Goal: Information Seeking & Learning: Learn about a topic

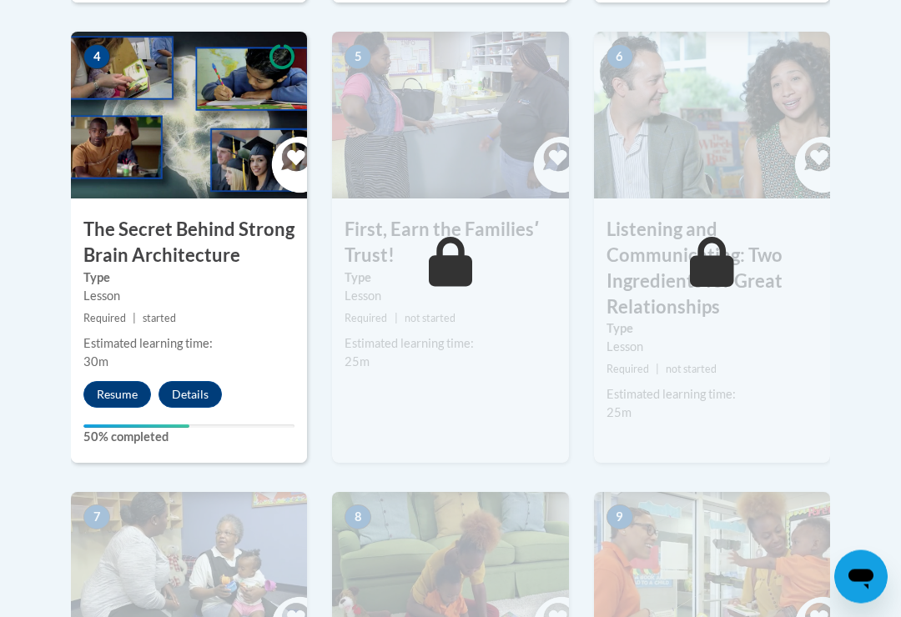
scroll to position [1070, 0]
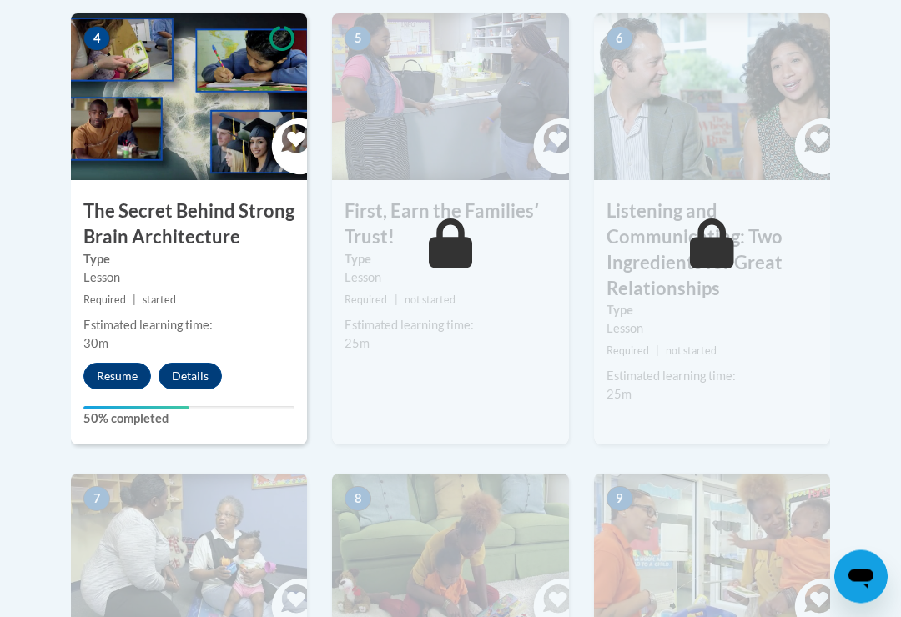
click at [98, 369] on button "Resume" at bounding box center [117, 377] width 68 height 27
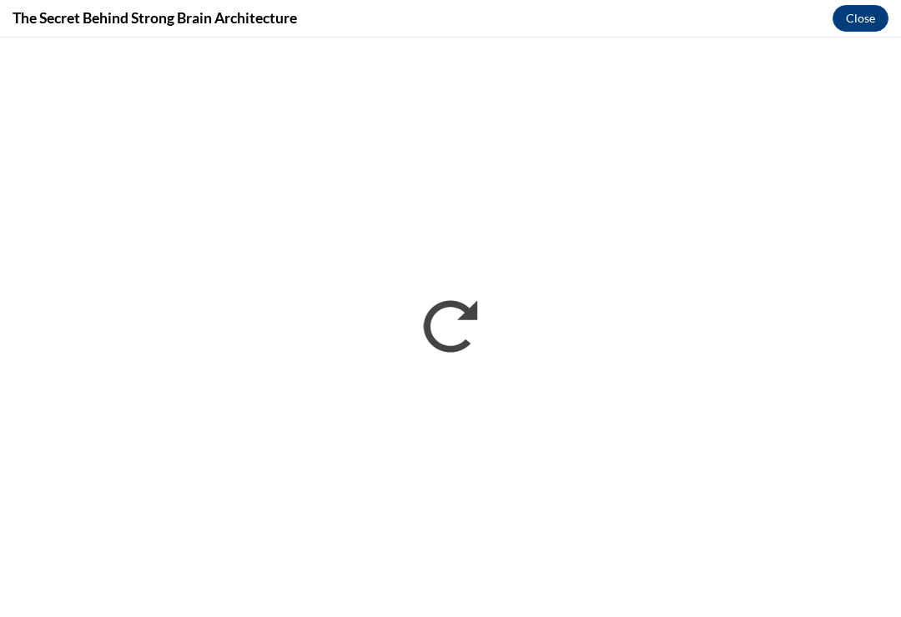
scroll to position [0, 0]
click at [864, 28] on button "Close" at bounding box center [860, 18] width 56 height 27
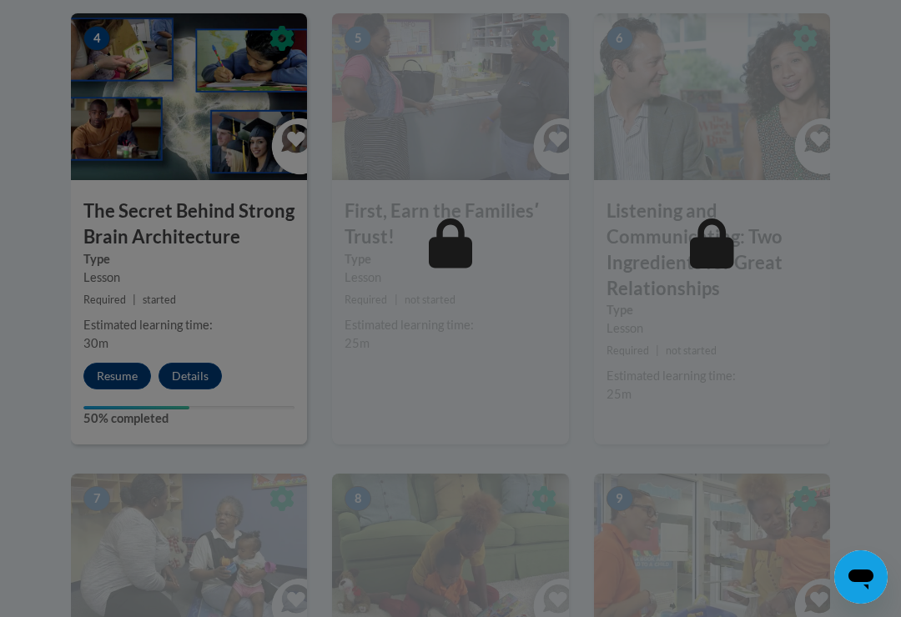
click at [127, 372] on div at bounding box center [450, 308] width 901 height 617
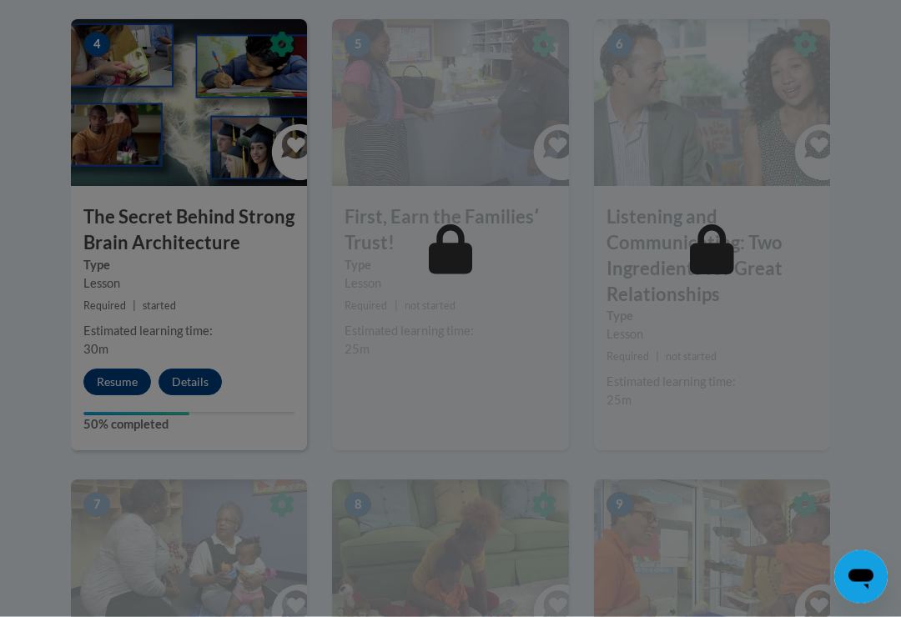
scroll to position [1067, 0]
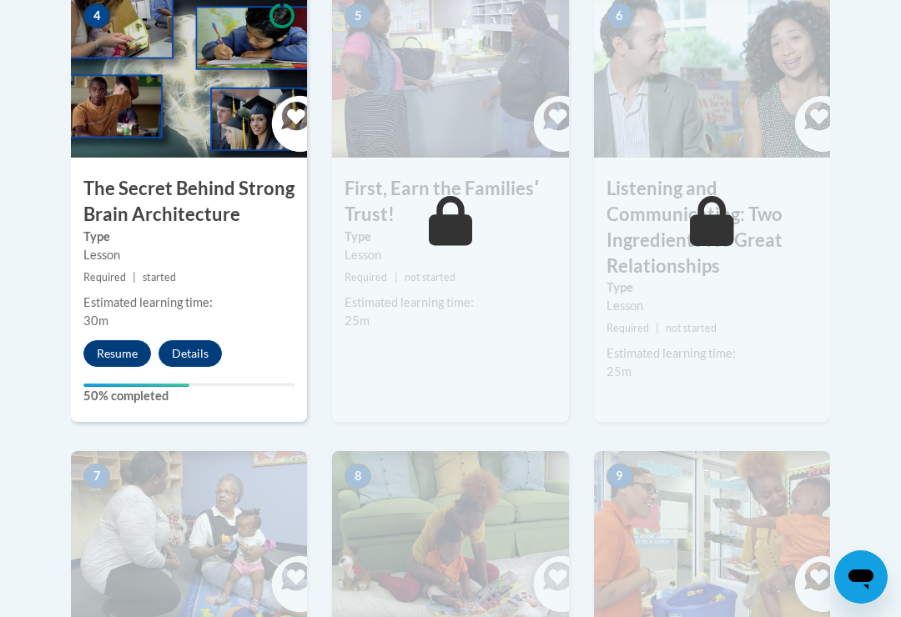
click at [116, 342] on button "Resume" at bounding box center [117, 353] width 68 height 27
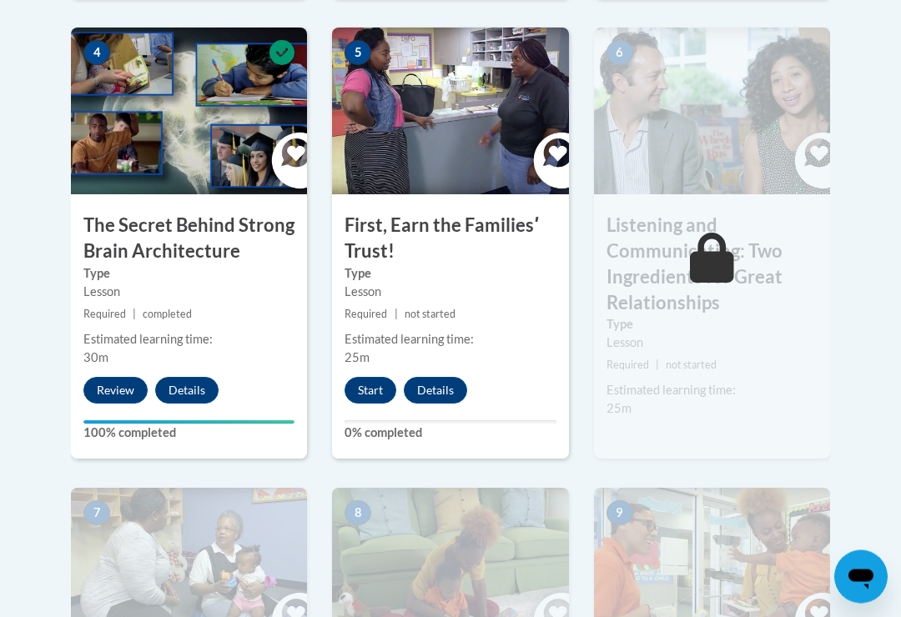
click at [380, 393] on button "Start" at bounding box center [370, 391] width 52 height 27
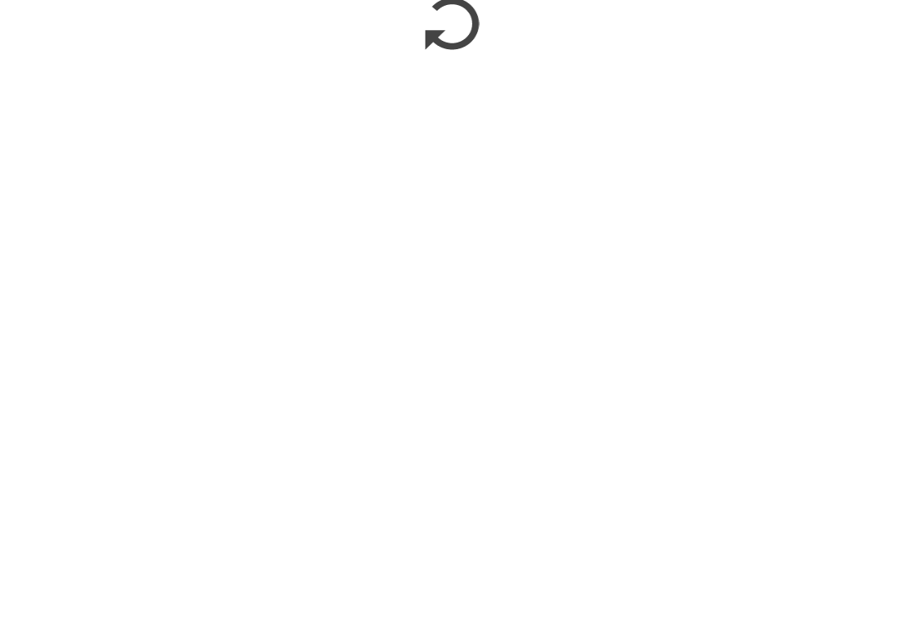
scroll to position [1944, 0]
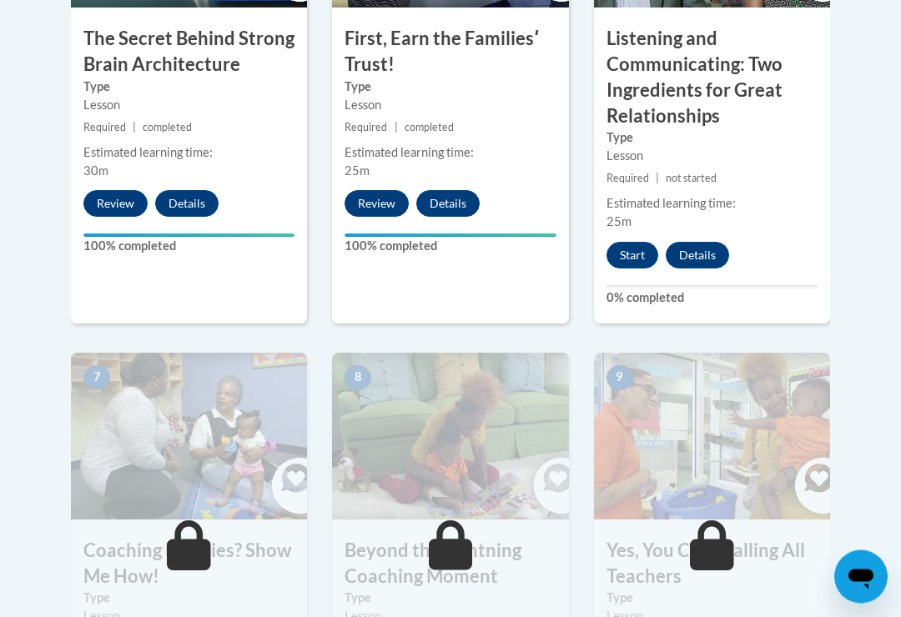
scroll to position [1241, 0]
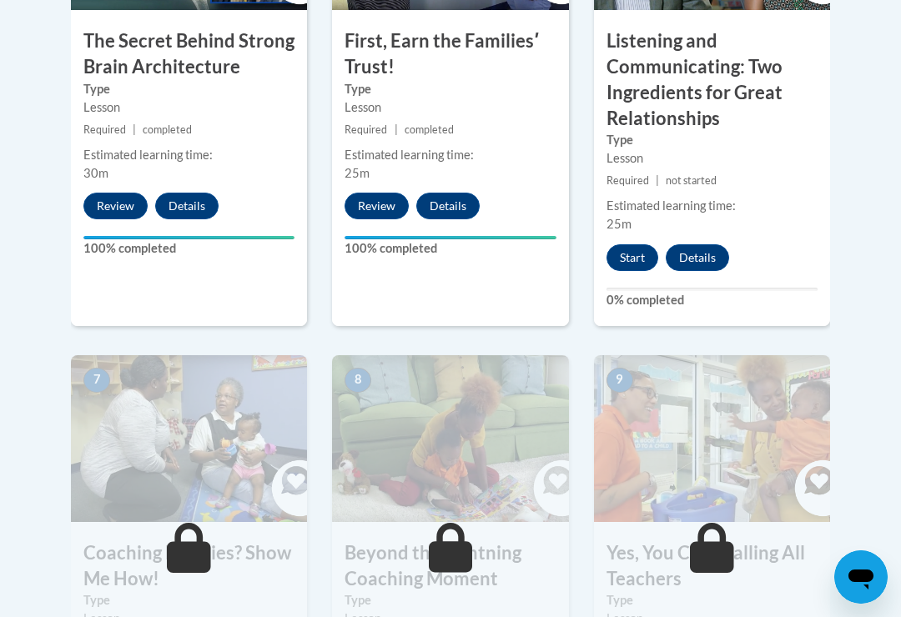
click at [655, 244] on div "Start Details Feedback" at bounding box center [672, 257] width 156 height 27
click at [639, 244] on button "Start" at bounding box center [632, 257] width 52 height 27
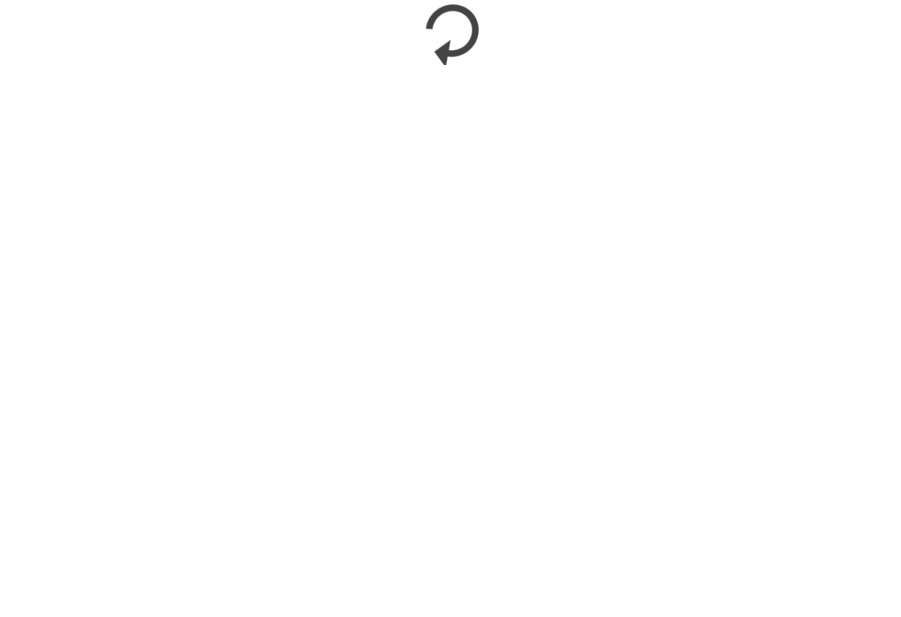
scroll to position [2140, 0]
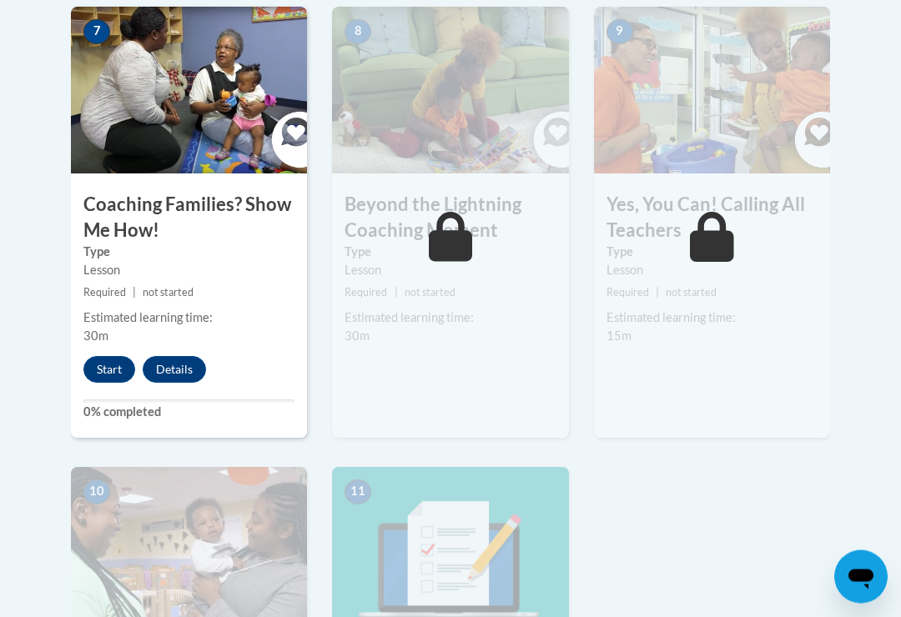
scroll to position [1589, 0]
click at [128, 361] on button "Start" at bounding box center [109, 369] width 52 height 27
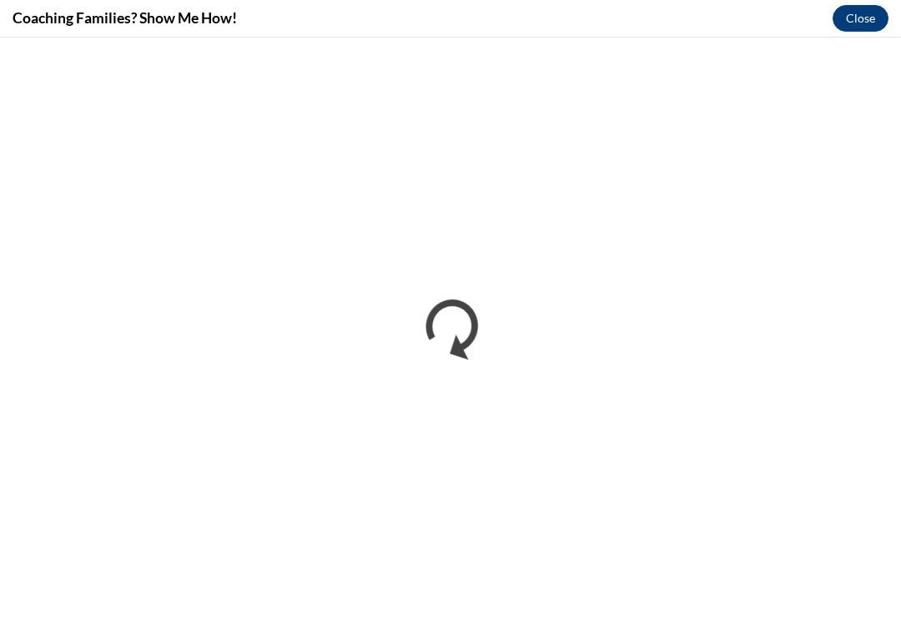
scroll to position [0, 0]
